Goal: Transaction & Acquisition: Obtain resource

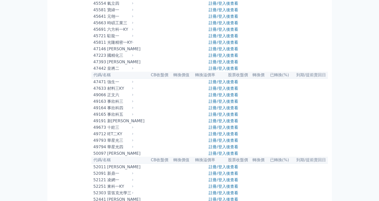
scroll to position [1405, 0]
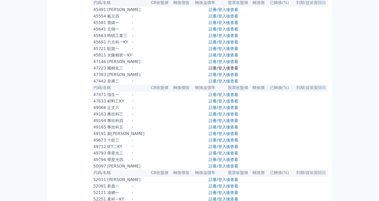
click at [225, 71] on link "註冊/登入後查看" at bounding box center [223, 68] width 29 height 5
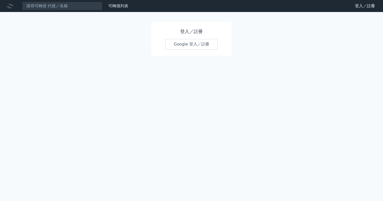
click at [186, 43] on link "Google 登入／註冊" at bounding box center [191, 44] width 52 height 11
